Goal: Task Accomplishment & Management: Complete application form

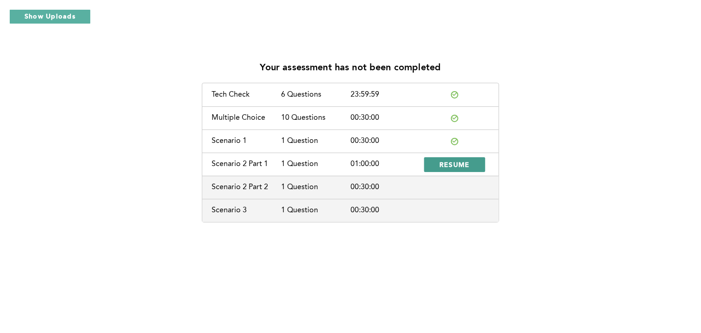
click at [462, 169] on span "RESUME" at bounding box center [455, 164] width 31 height 9
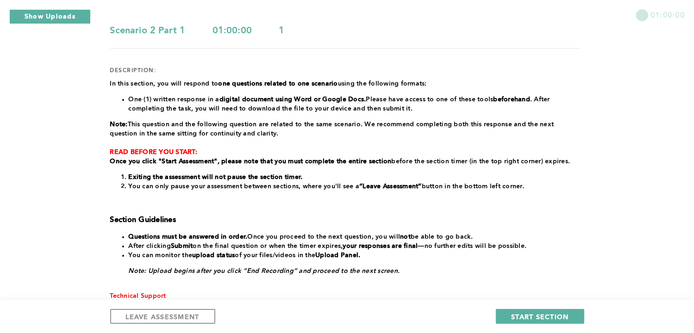
scroll to position [90, 0]
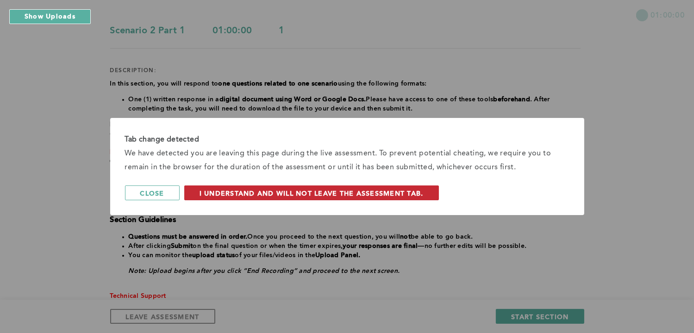
click at [369, 193] on span "I understand and will not leave the assessment tab." at bounding box center [312, 193] width 224 height 9
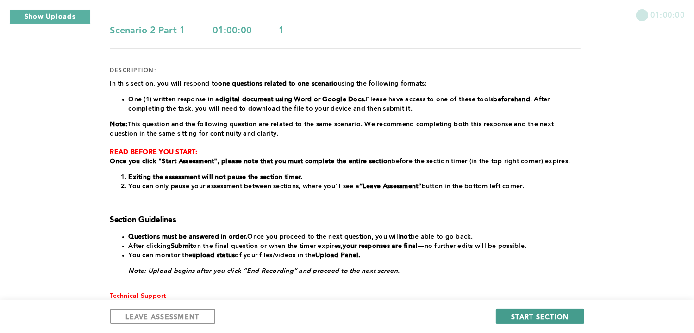
click at [548, 318] on span "START SECTION" at bounding box center [539, 317] width 57 height 9
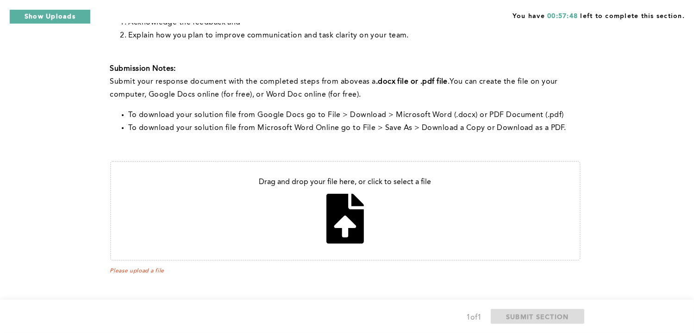
scroll to position [254, 0]
click at [542, 263] on div "Note: You will answer two questions about this scenario: one recorded and one w…" at bounding box center [345, 62] width 471 height 421
click at [345, 211] on input "file" at bounding box center [345, 211] width 469 height 98
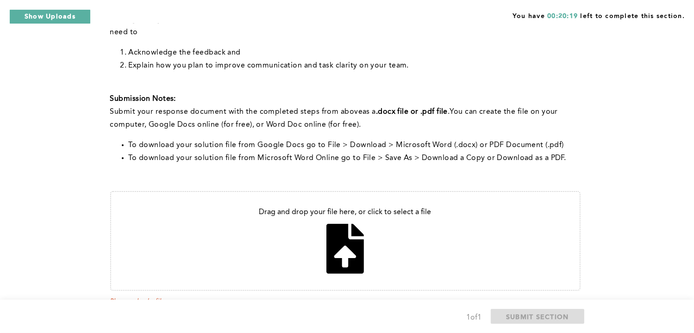
scroll to position [223, 0]
click at [346, 250] on input "file" at bounding box center [345, 241] width 469 height 98
type input "C:\fakepath\[PERSON_NAME] feedback email.pdf"
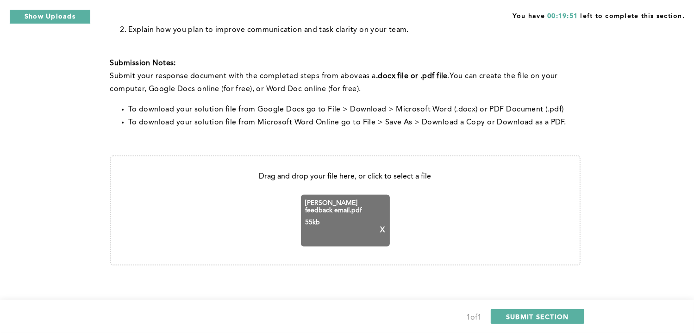
scroll to position [264, 0]
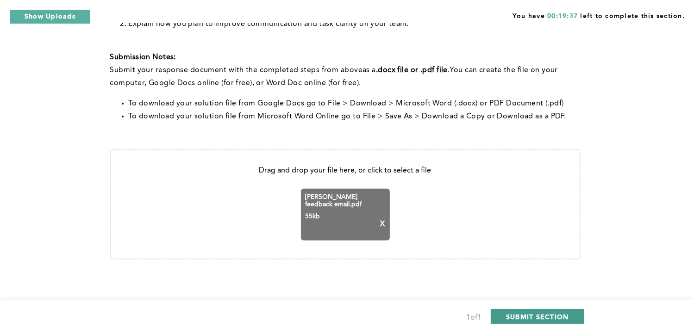
click at [544, 314] on span "SUBMIT SECTION" at bounding box center [537, 317] width 63 height 9
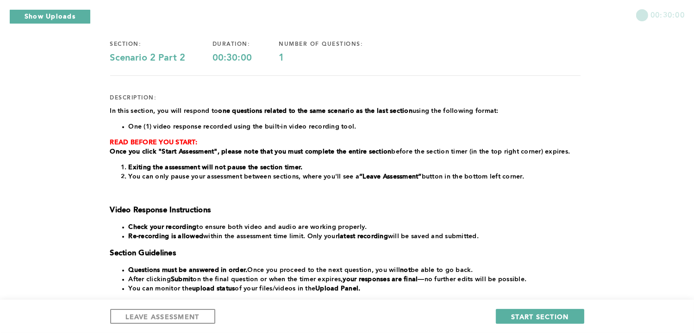
scroll to position [63, 0]
click at [528, 318] on span "START SECTION" at bounding box center [539, 317] width 57 height 9
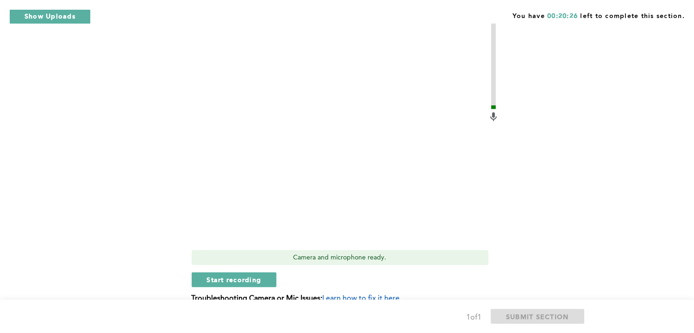
scroll to position [429, 0]
click at [235, 282] on span "Start recording" at bounding box center [234, 280] width 55 height 9
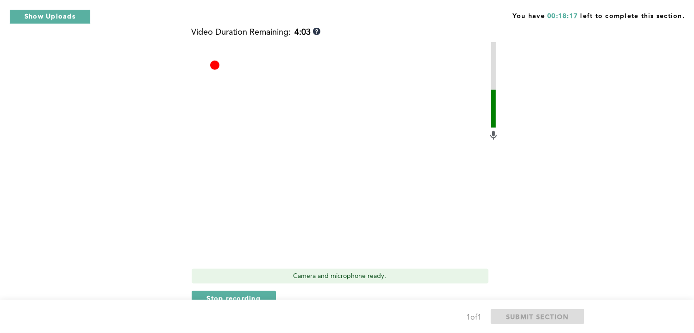
scroll to position [411, 0]
click at [227, 295] on span "Stop recording" at bounding box center [234, 298] width 54 height 9
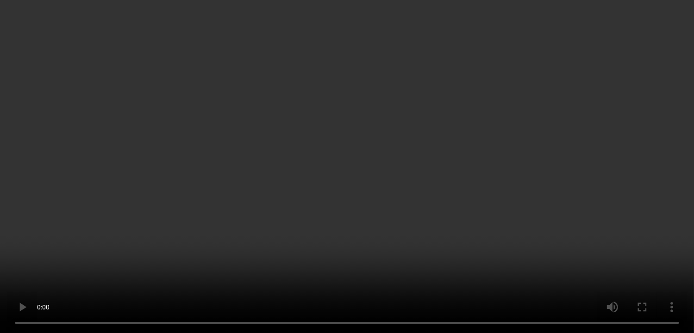
scroll to position [420, 0]
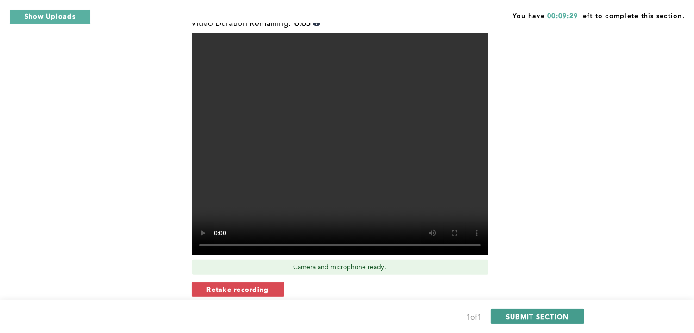
click at [533, 313] on span "SUBMIT SECTION" at bounding box center [537, 317] width 63 height 9
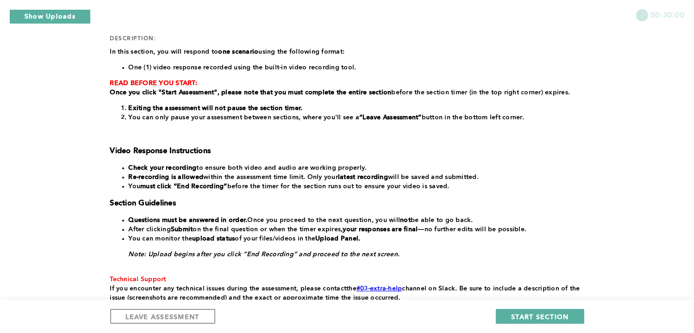
scroll to position [128, 0]
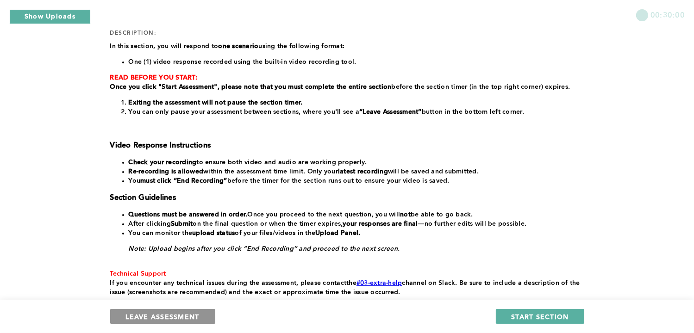
click at [167, 314] on span "LEAVE ASSESSMENT" at bounding box center [163, 317] width 74 height 9
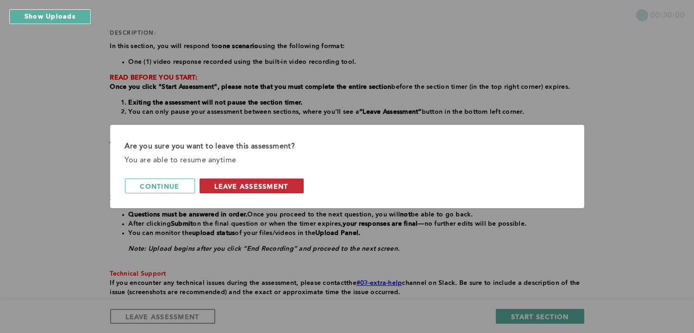
click at [247, 182] on span "leave assessment" at bounding box center [252, 186] width 74 height 9
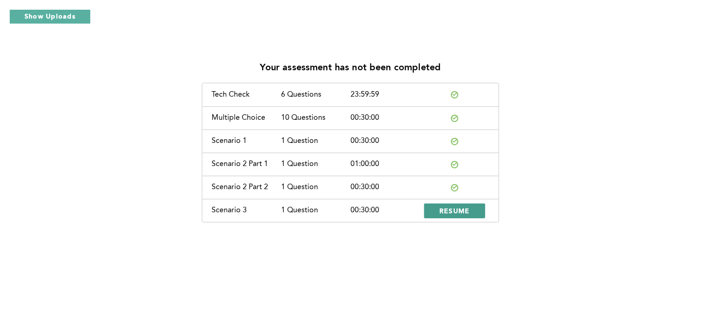
click at [438, 207] on button "RESUME" at bounding box center [454, 211] width 61 height 15
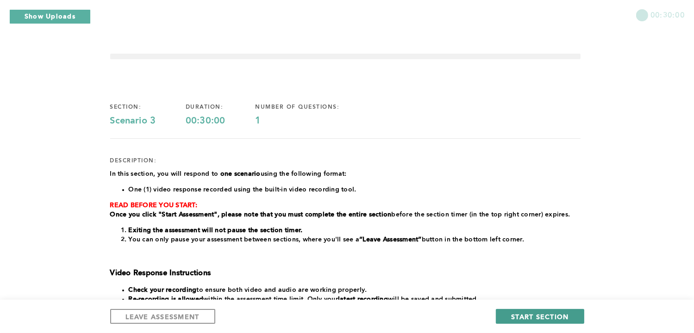
click at [532, 316] on span "START SECTION" at bounding box center [539, 317] width 57 height 9
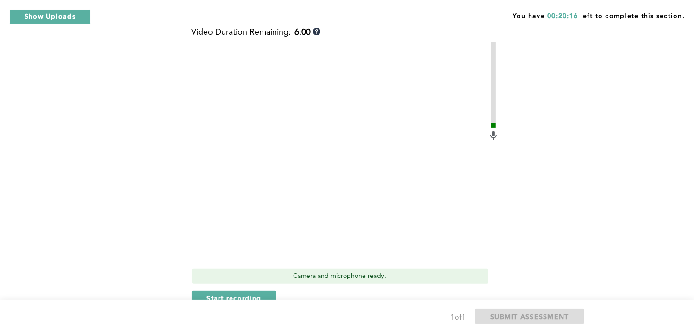
scroll to position [246, 0]
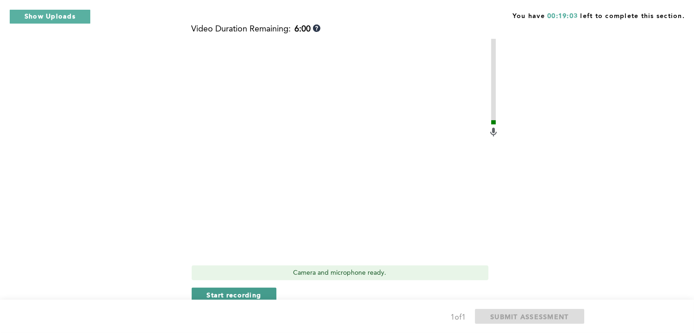
click at [237, 291] on span "Start recording" at bounding box center [234, 295] width 55 height 9
click at [235, 291] on span "Stop recording" at bounding box center [234, 295] width 54 height 9
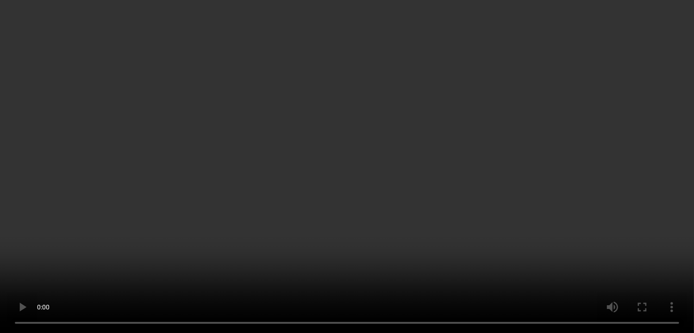
scroll to position [222, 0]
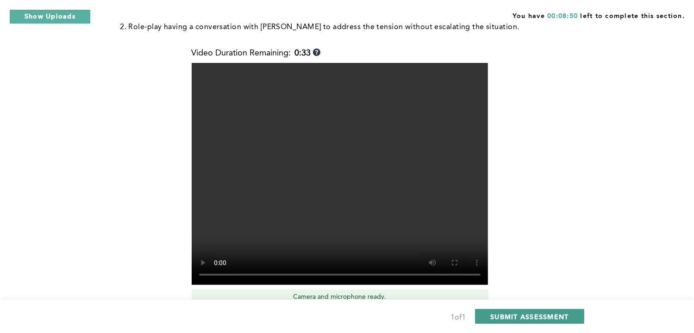
click at [535, 313] on span "SUBMIT ASSESSMENT" at bounding box center [529, 317] width 78 height 9
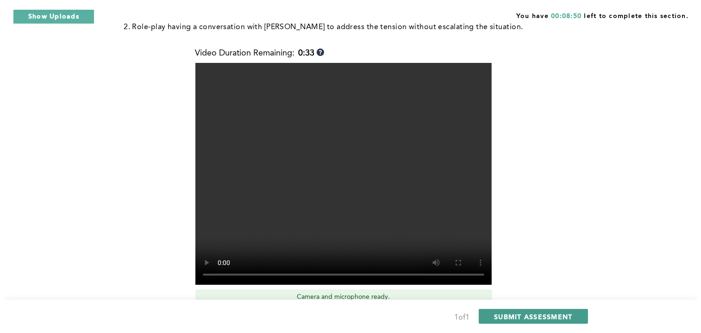
scroll to position [0, 0]
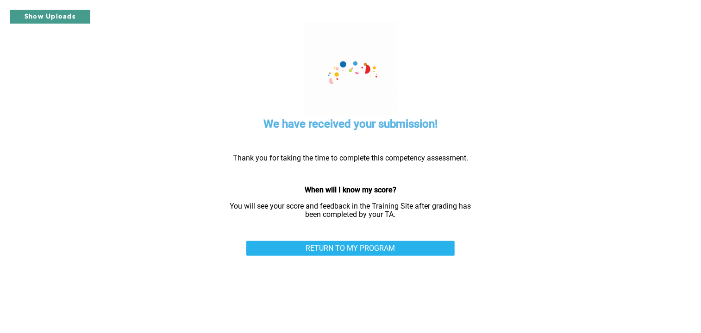
click at [29, 21] on button "Show Uploads" at bounding box center [50, 16] width 82 height 15
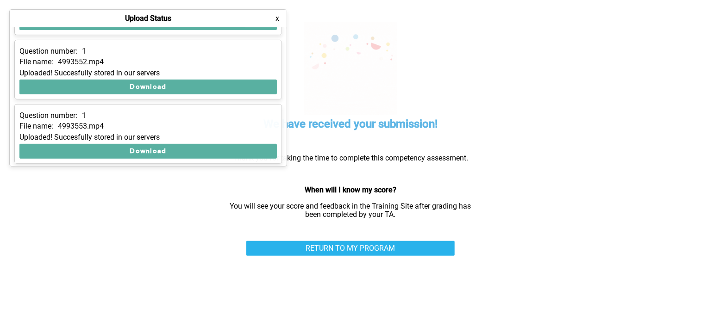
scroll to position [182, 0]
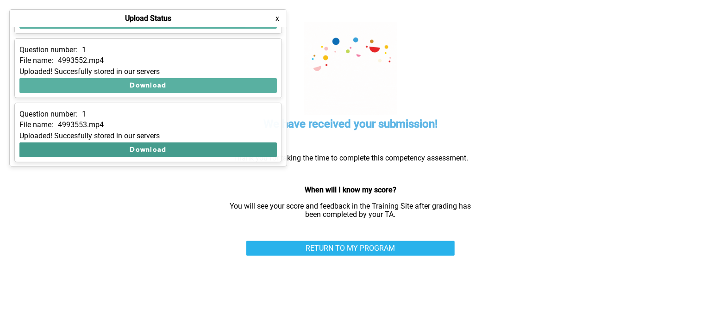
click at [113, 147] on button "Download" at bounding box center [148, 150] width 258 height 15
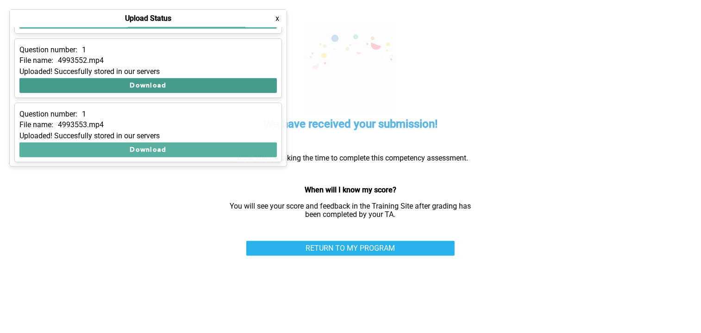
click at [115, 83] on button "Download" at bounding box center [148, 85] width 258 height 15
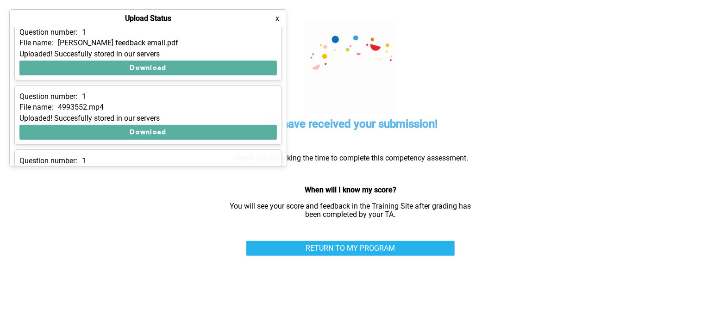
scroll to position [135, 0]
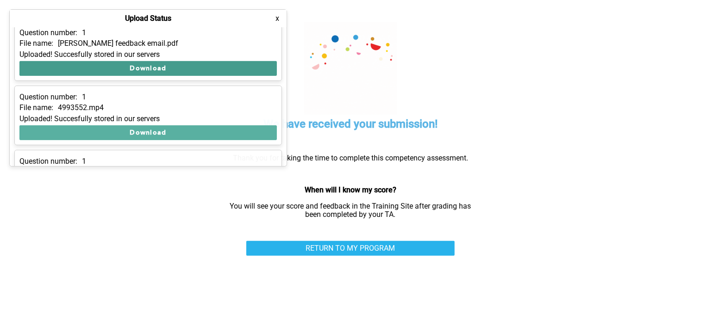
click at [156, 62] on button "Download" at bounding box center [148, 68] width 258 height 15
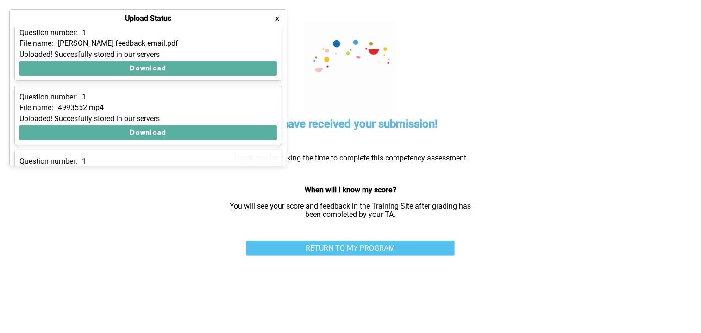
click at [416, 250] on link "RETURN TO MY PROGRAM" at bounding box center [350, 248] width 208 height 15
